Goal: Find specific page/section: Find specific page/section

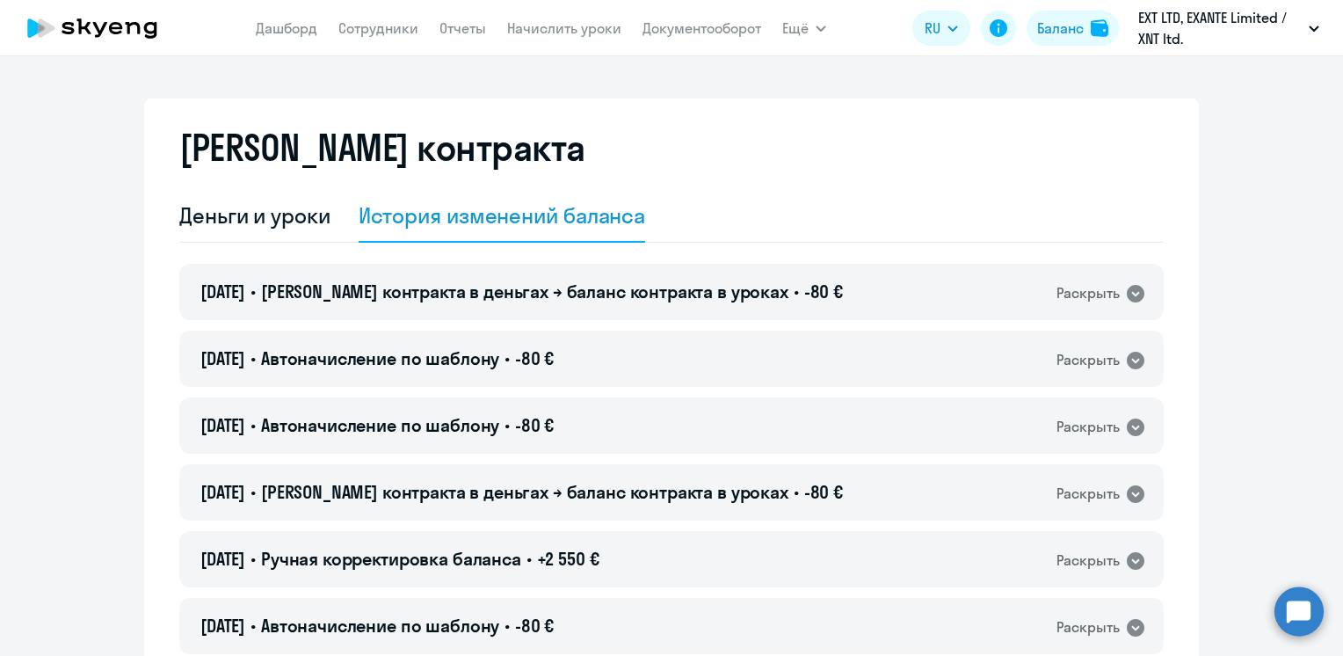
select select "english_adult_not_native_speaker"
click at [380, 210] on div "История изменений баланса" at bounding box center [502, 215] width 287 height 28
click at [276, 218] on div "Деньги и уроки" at bounding box center [254, 215] width 151 height 28
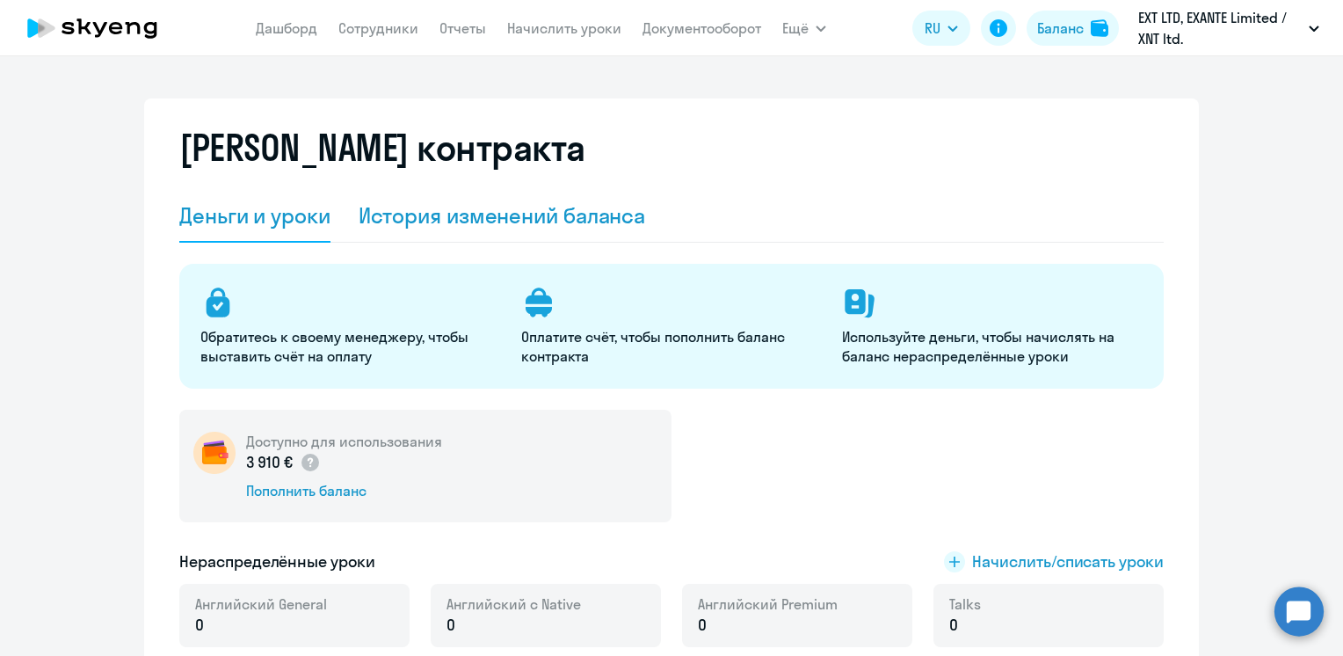
click at [404, 210] on div "История изменений баланса" at bounding box center [502, 215] width 287 height 28
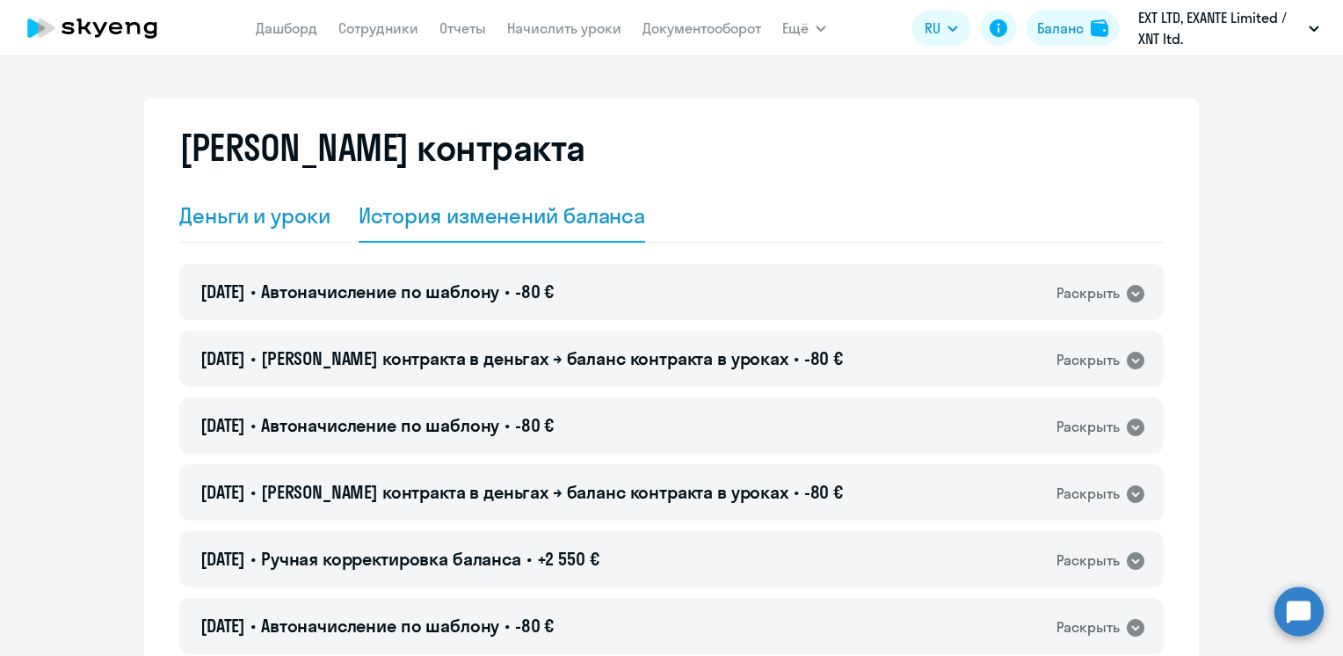
click at [317, 212] on div "Деньги и уроки" at bounding box center [254, 215] width 151 height 28
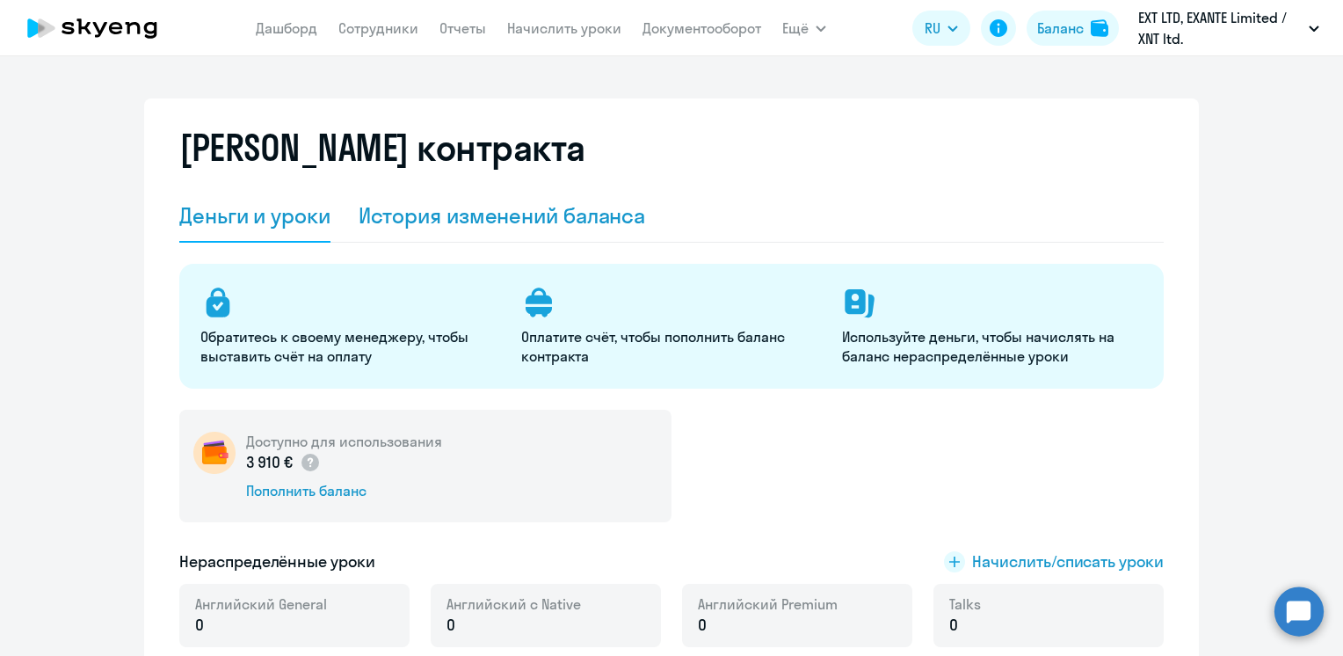
click at [399, 216] on div "История изменений баланса" at bounding box center [502, 215] width 287 height 28
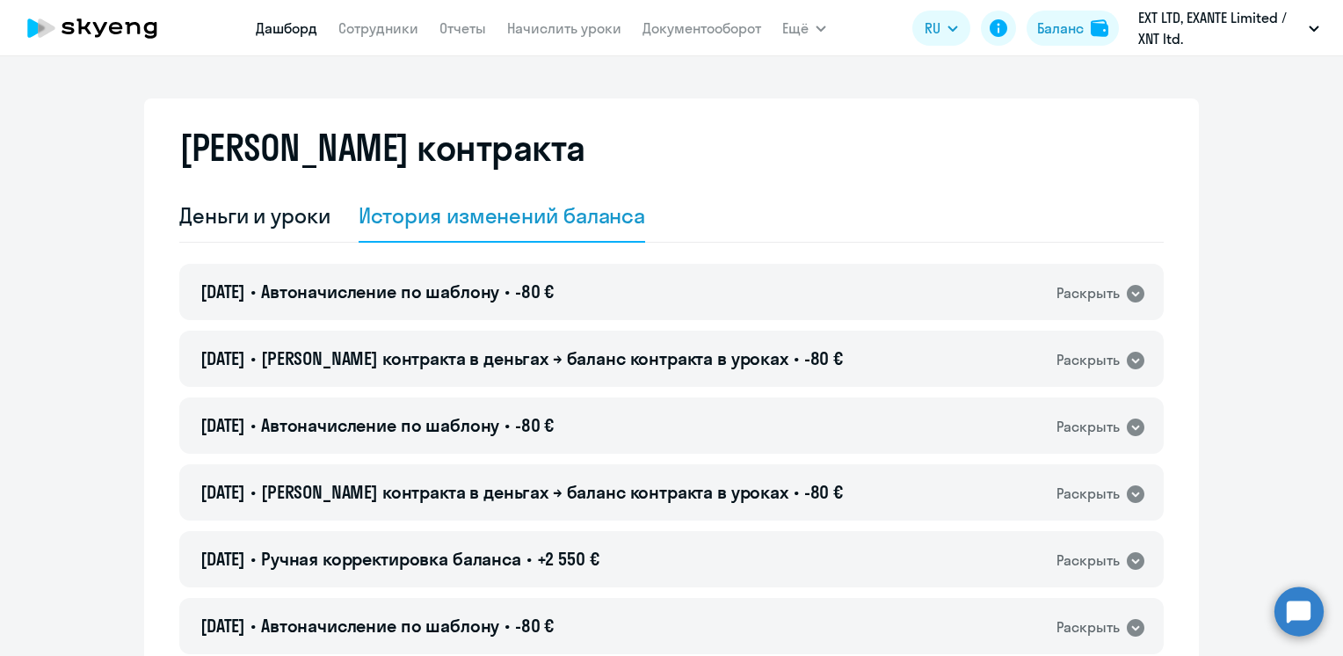
click at [287, 37] on link "Дашборд" at bounding box center [287, 28] width 62 height 18
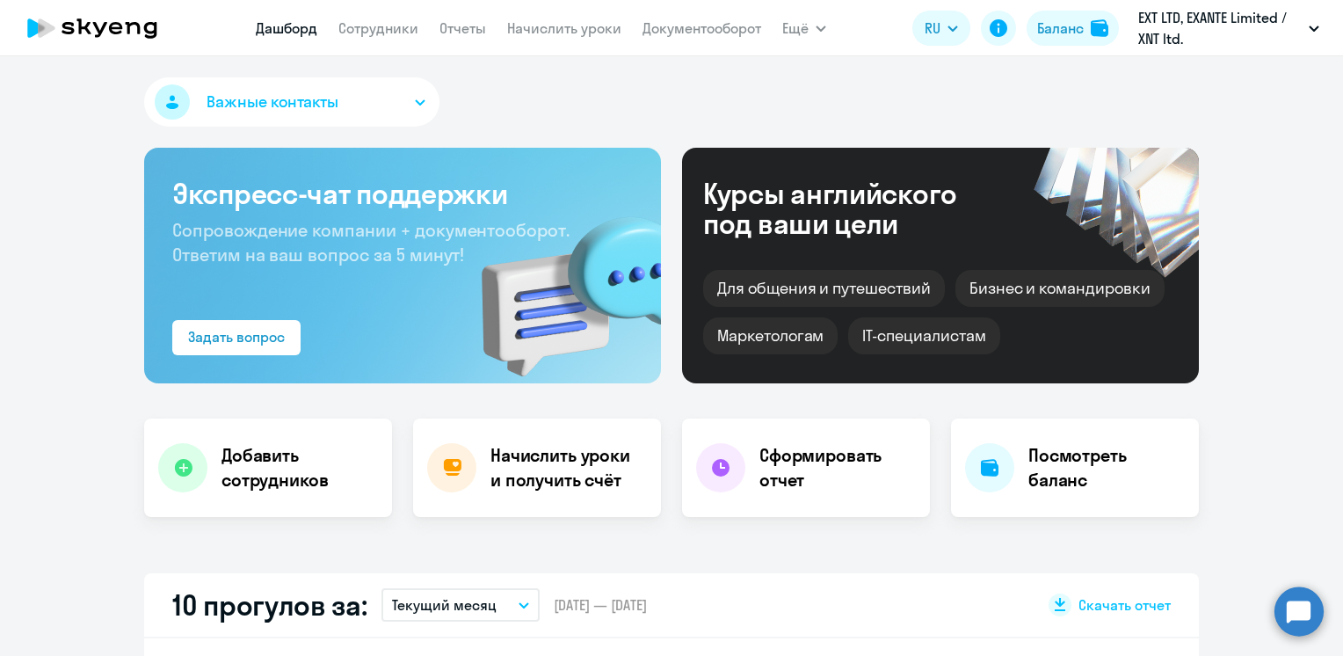
select select "30"
